Goal: Navigation & Orientation: Find specific page/section

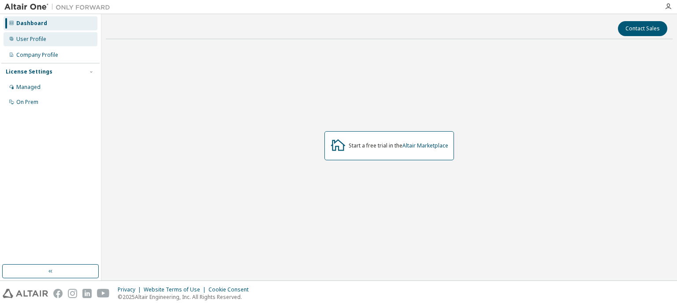
click at [37, 38] on div "User Profile" at bounding box center [31, 39] width 30 height 7
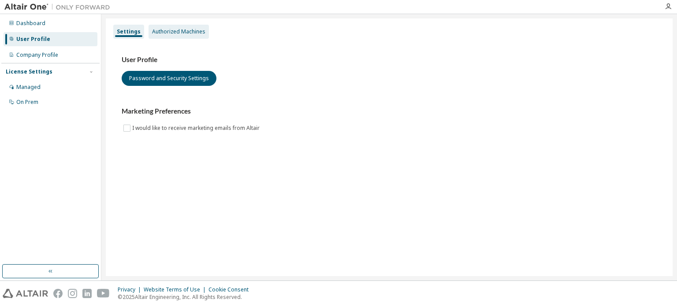
click at [167, 35] on div "Authorized Machines" at bounding box center [178, 32] width 60 height 14
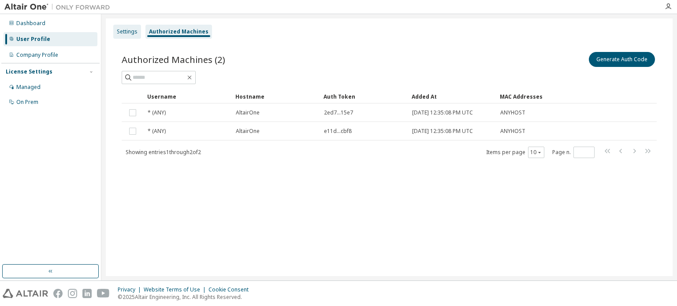
click at [122, 38] on div "Settings" at bounding box center [127, 32] width 28 height 14
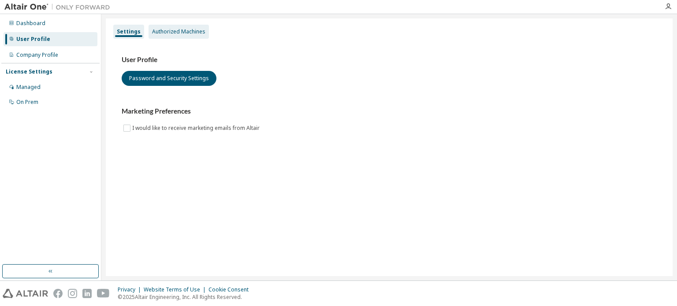
click at [175, 32] on div "Authorized Machines" at bounding box center [178, 31] width 53 height 7
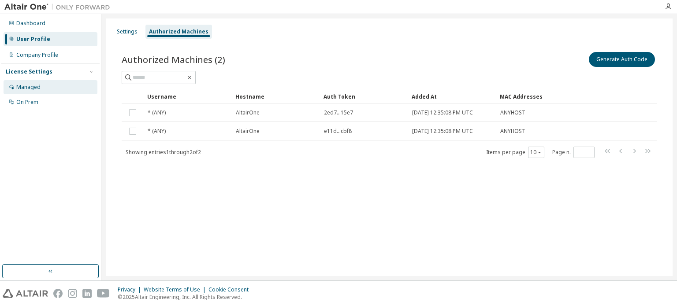
click at [48, 87] on div "Managed" at bounding box center [51, 87] width 94 height 14
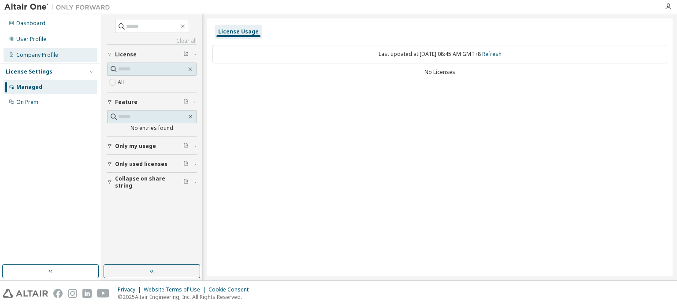
click at [44, 54] on div "Company Profile" at bounding box center [37, 55] width 42 height 7
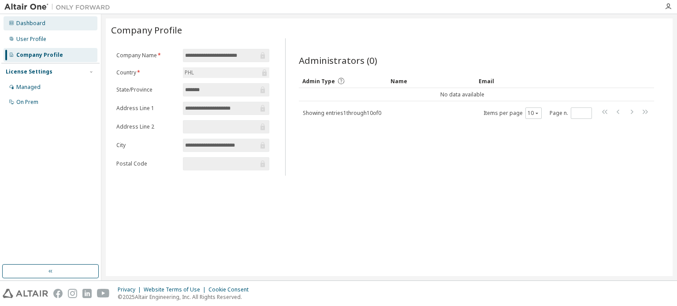
click at [32, 22] on div "Dashboard" at bounding box center [30, 23] width 29 height 7
